Goal: Task Accomplishment & Management: Use online tool/utility

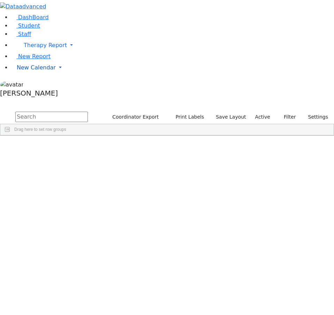
click at [43, 71] on span "New Calendar" at bounding box center [36, 67] width 39 height 7
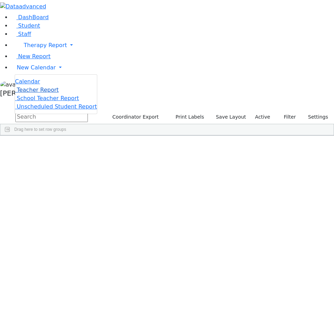
click at [38, 93] on span "Teacher Report" at bounding box center [38, 90] width 42 height 7
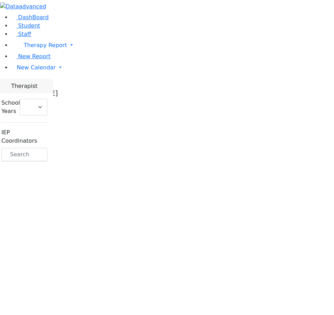
select select "212"
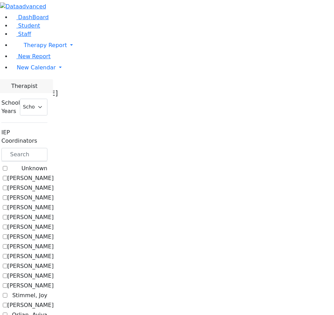
scroll to position [140, 0]
click at [43, 71] on span "New Calendar" at bounding box center [36, 67] width 39 height 7
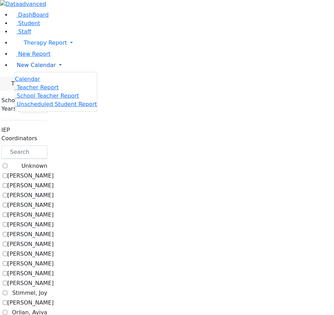
scroll to position [0, 0]
click at [39, 91] on span "Teacher Report" at bounding box center [38, 87] width 42 height 7
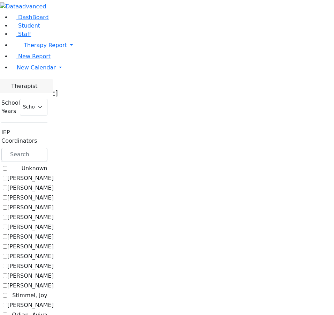
select select "212"
click at [40, 71] on span "New Calendar" at bounding box center [36, 67] width 39 height 7
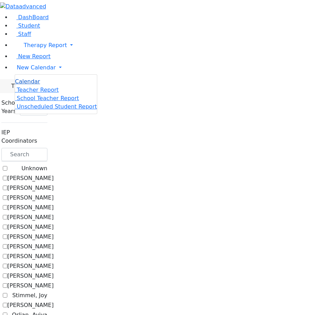
click at [38, 85] on span "Calendar" at bounding box center [27, 81] width 25 height 7
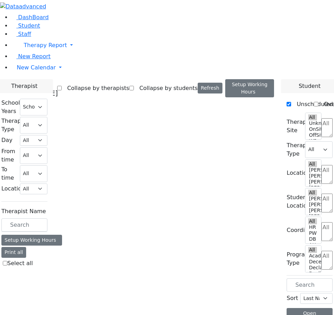
select select "212"
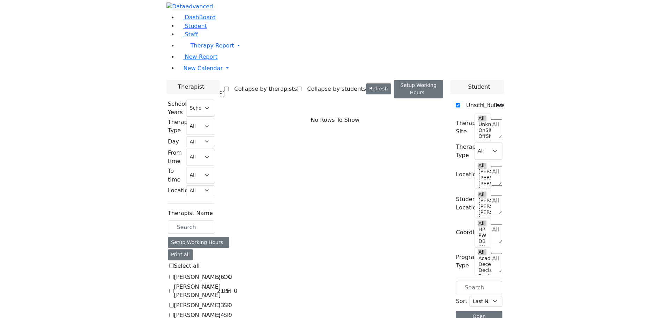
scroll to position [35, 0]
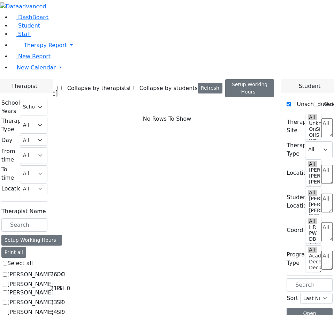
checkbox input "true"
select select "3"
